Goal: Transaction & Acquisition: Purchase product/service

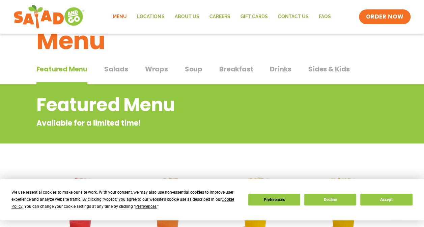
scroll to position [14, 0]
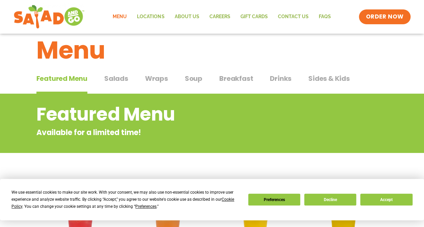
click at [111, 82] on span "Salads" at bounding box center [116, 79] width 24 height 10
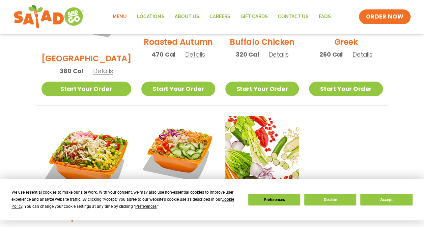
scroll to position [438, 0]
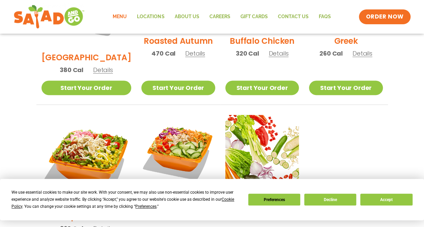
click at [111, 82] on ul "Seasonal Tuscan Summer Salad 420 Cal Details Start Your Order Seasonal Start Yo…" at bounding box center [211, 24] width 351 height 477
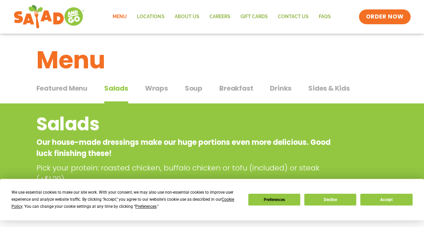
scroll to position [0, 0]
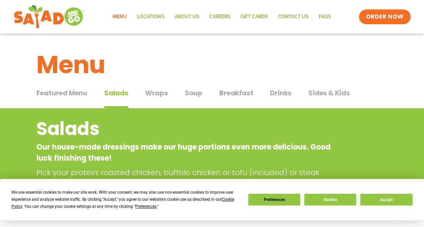
click at [162, 89] on span "Wraps" at bounding box center [156, 93] width 23 height 10
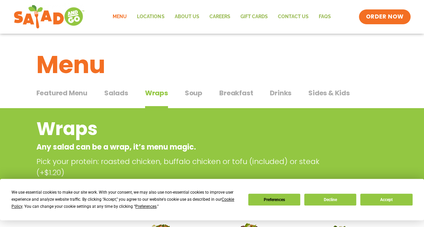
click at [121, 96] on span "Salads" at bounding box center [116, 93] width 24 height 10
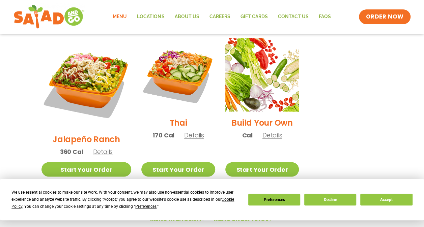
scroll to position [515, 0]
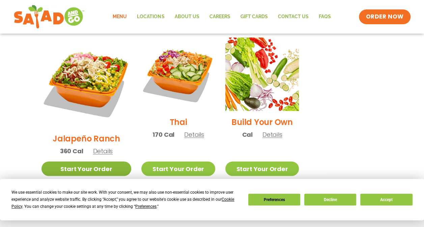
click at [84, 162] on link "Start Your Order" at bounding box center [86, 169] width 90 height 14
